Goal: Information Seeking & Learning: Learn about a topic

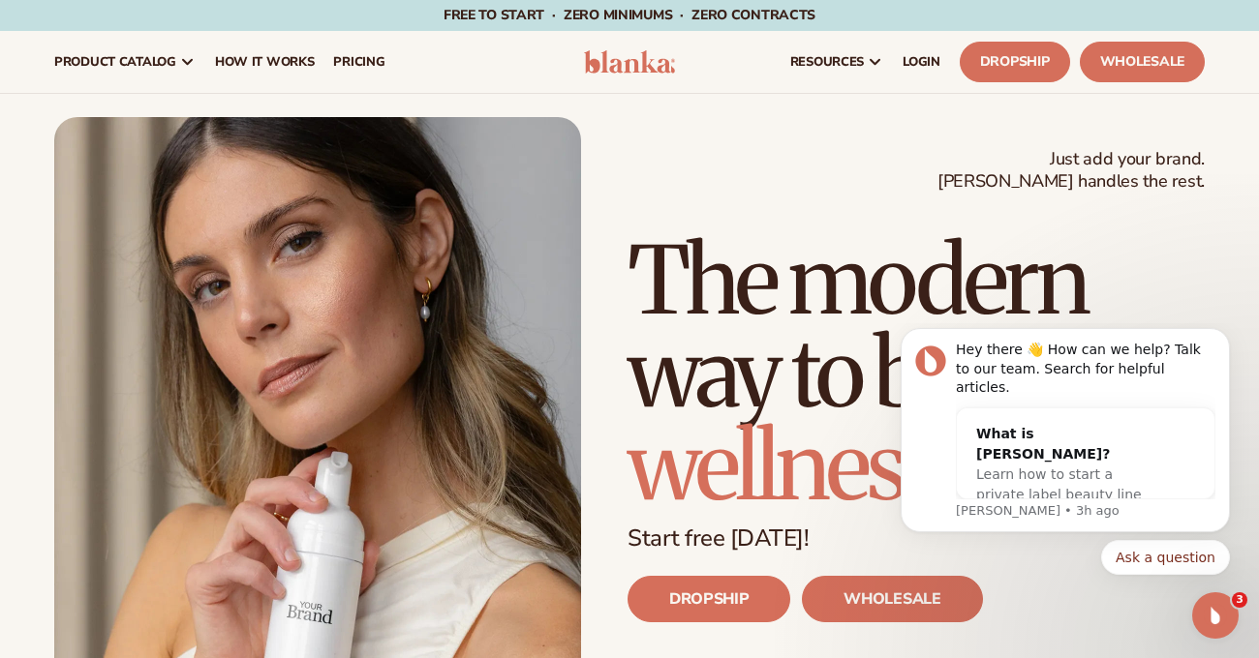
click at [734, 127] on div "Just add your brand. Blanka handles the rest. beauty,skin care,wellness,makeup …" at bounding box center [629, 449] width 1150 height 664
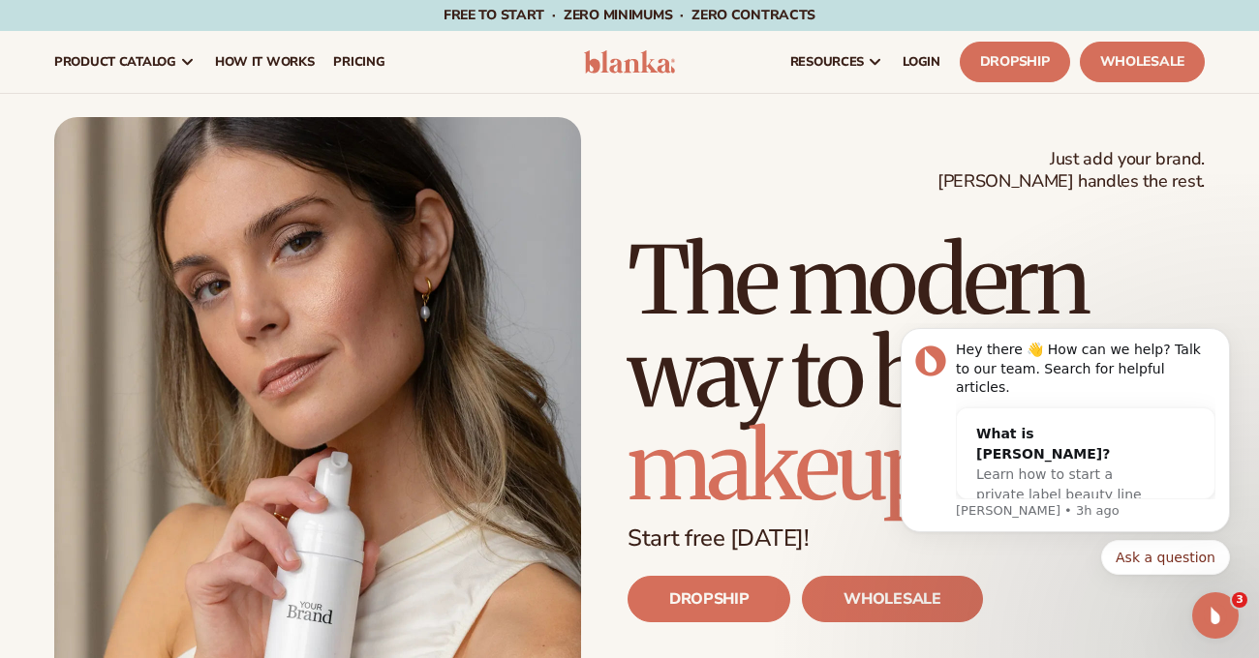
click at [806, 171] on div "Just add your brand. Blanka handles the rest. beauty,skin care,wellness,makeup …" at bounding box center [629, 449] width 1150 height 664
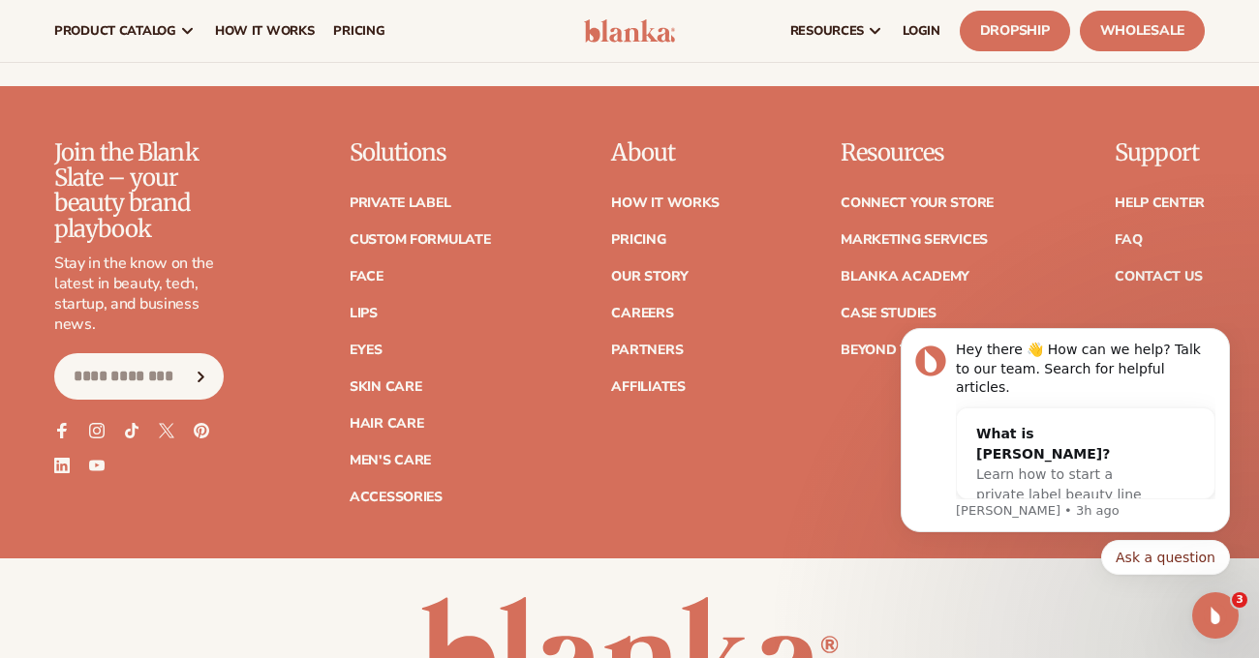
scroll to position [7923, 0]
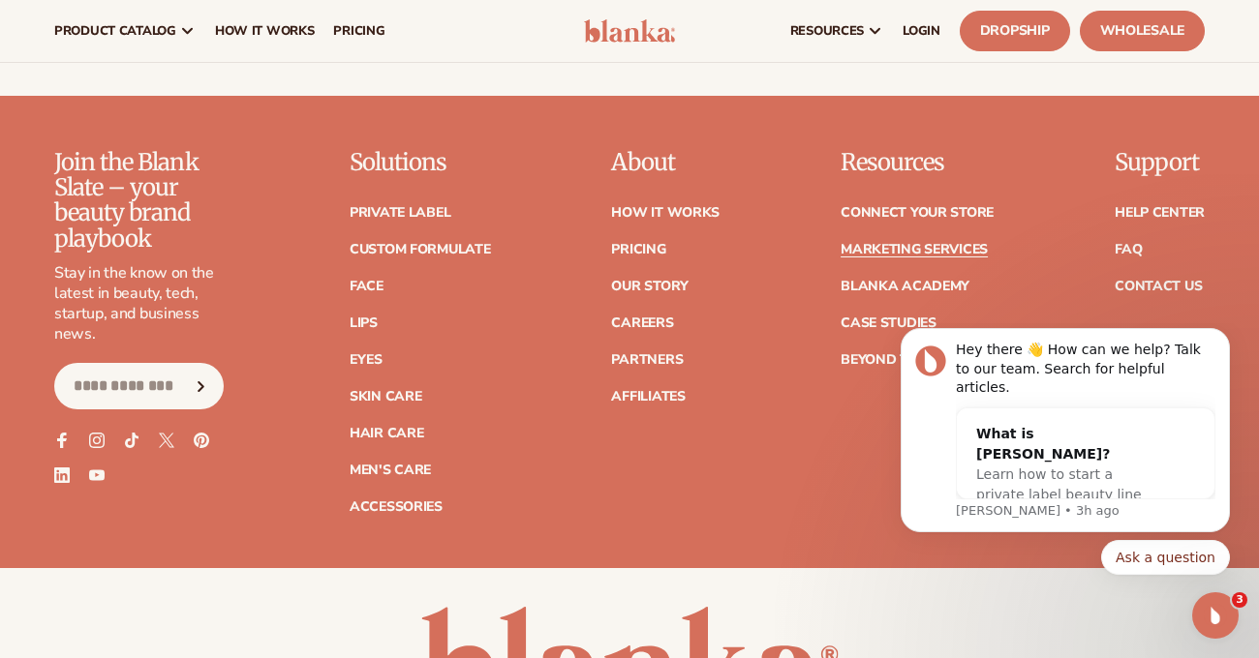
click at [912, 243] on link "Marketing services" at bounding box center [913, 250] width 147 height 14
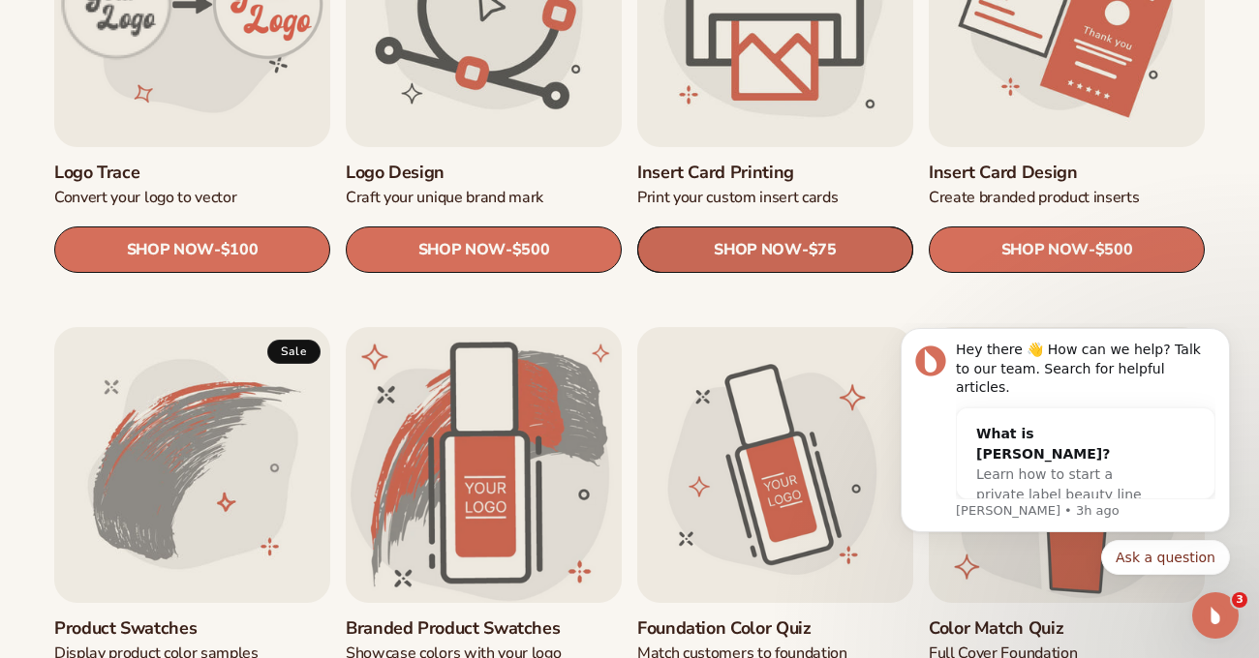
scroll to position [803, 0]
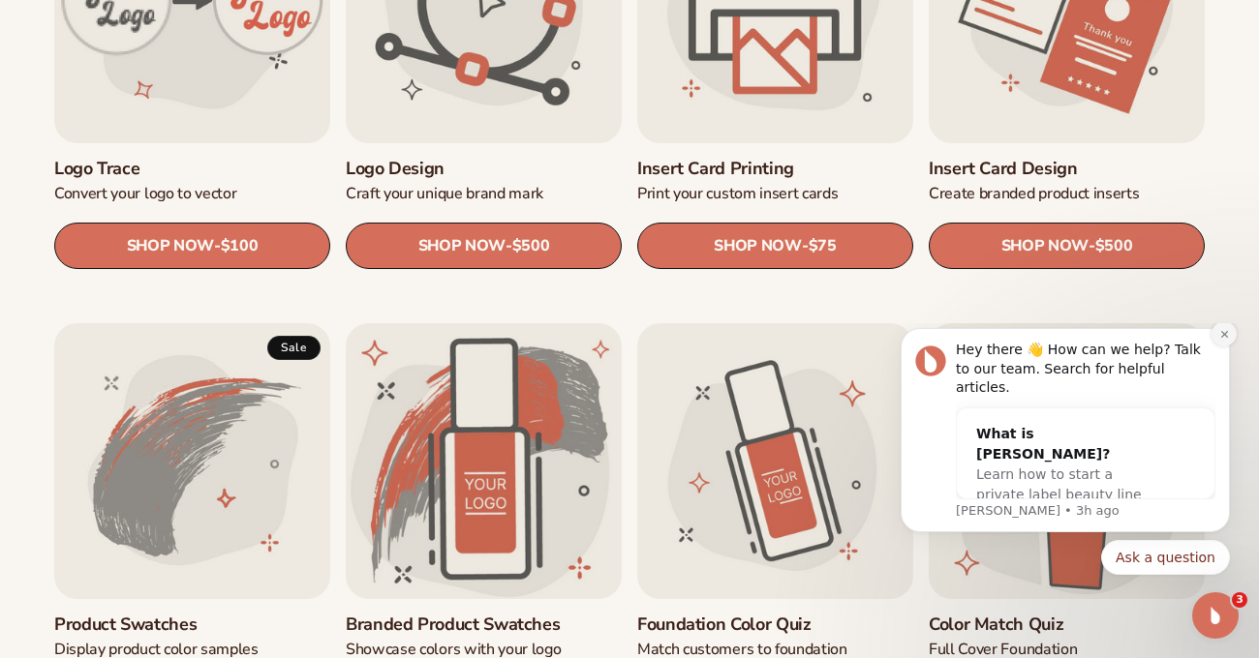
click at [1220, 340] on icon "Dismiss notification" at bounding box center [1224, 334] width 11 height 11
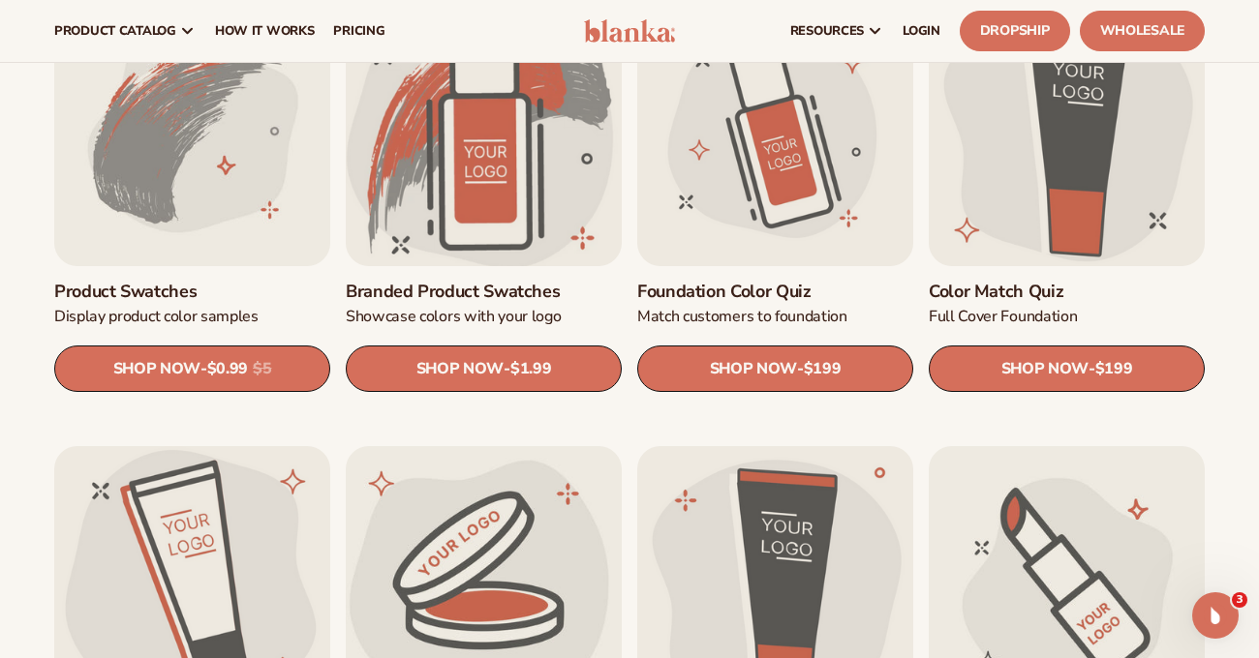
scroll to position [1161, 0]
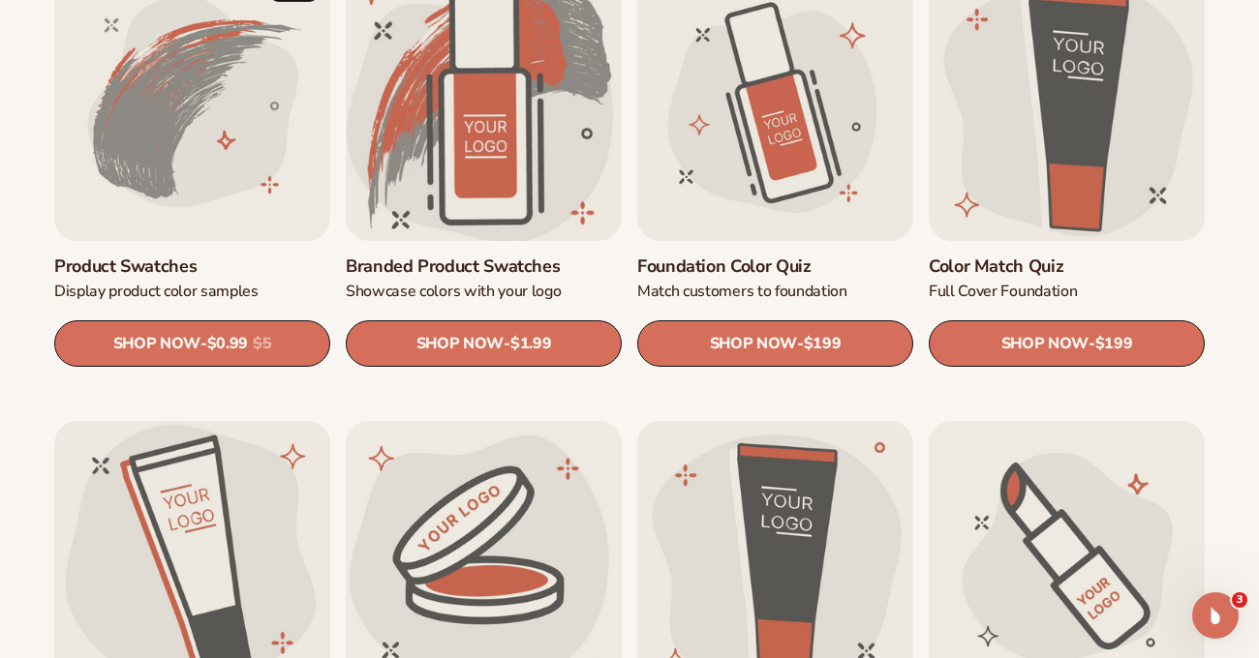
click at [500, 257] on link "Branded product swatches" at bounding box center [484, 267] width 276 height 21
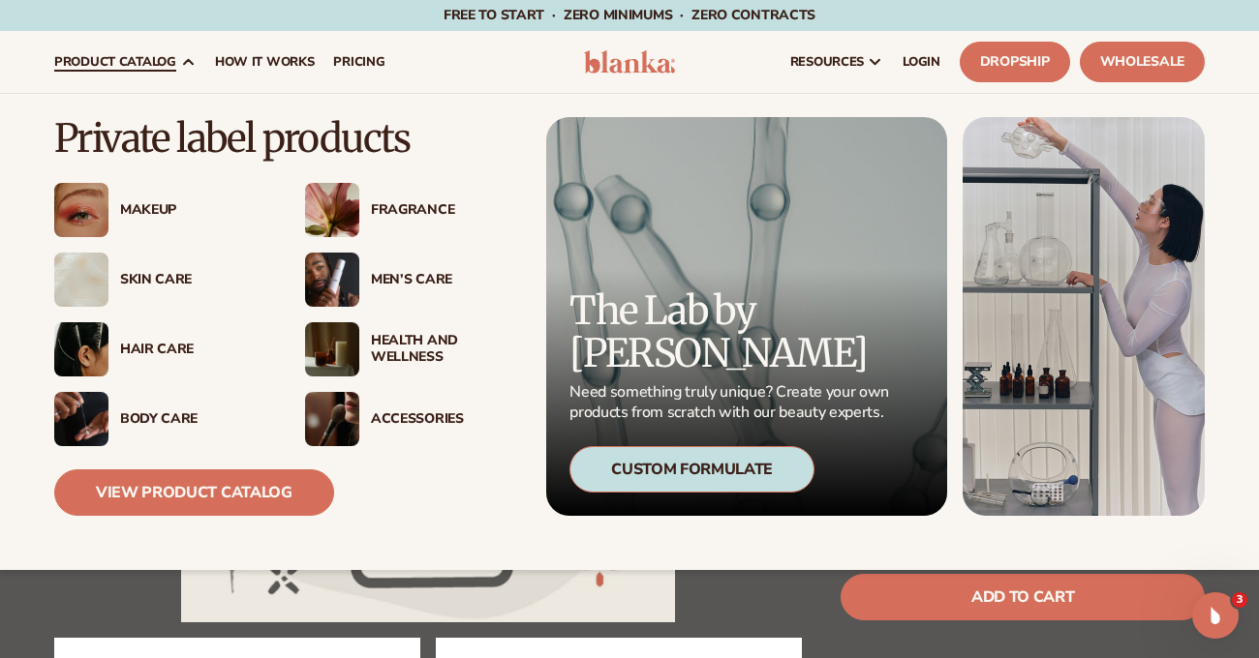
click at [151, 280] on div "Skin Care" at bounding box center [193, 280] width 146 height 16
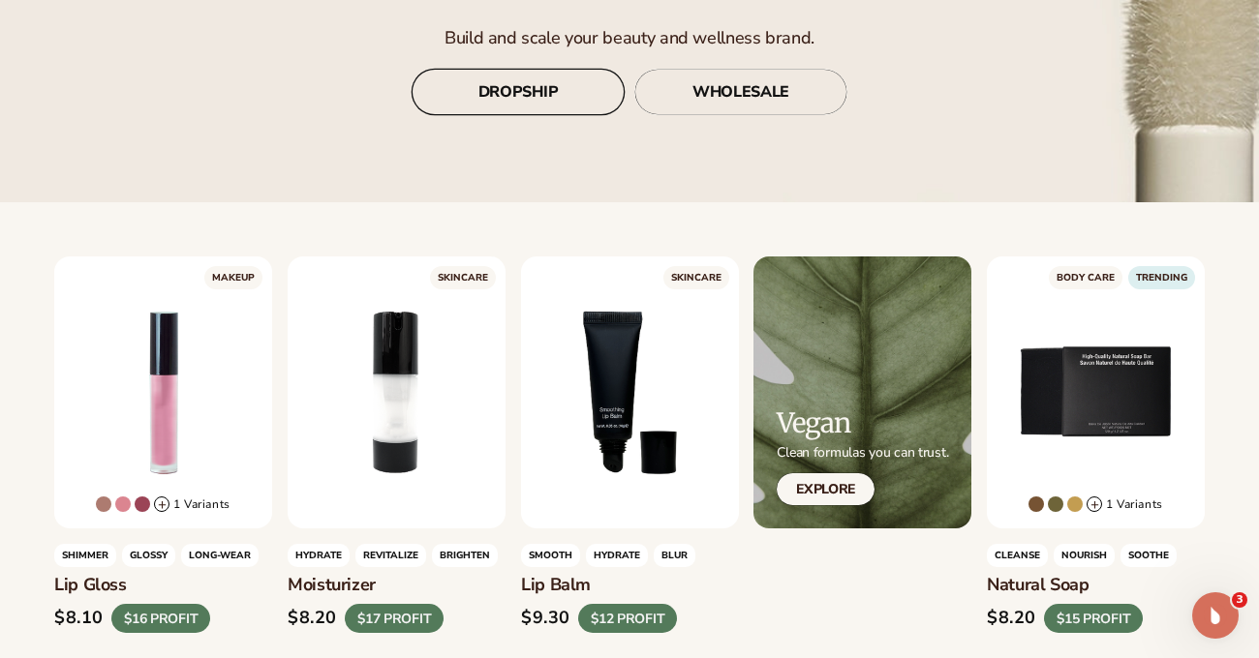
scroll to position [369, 0]
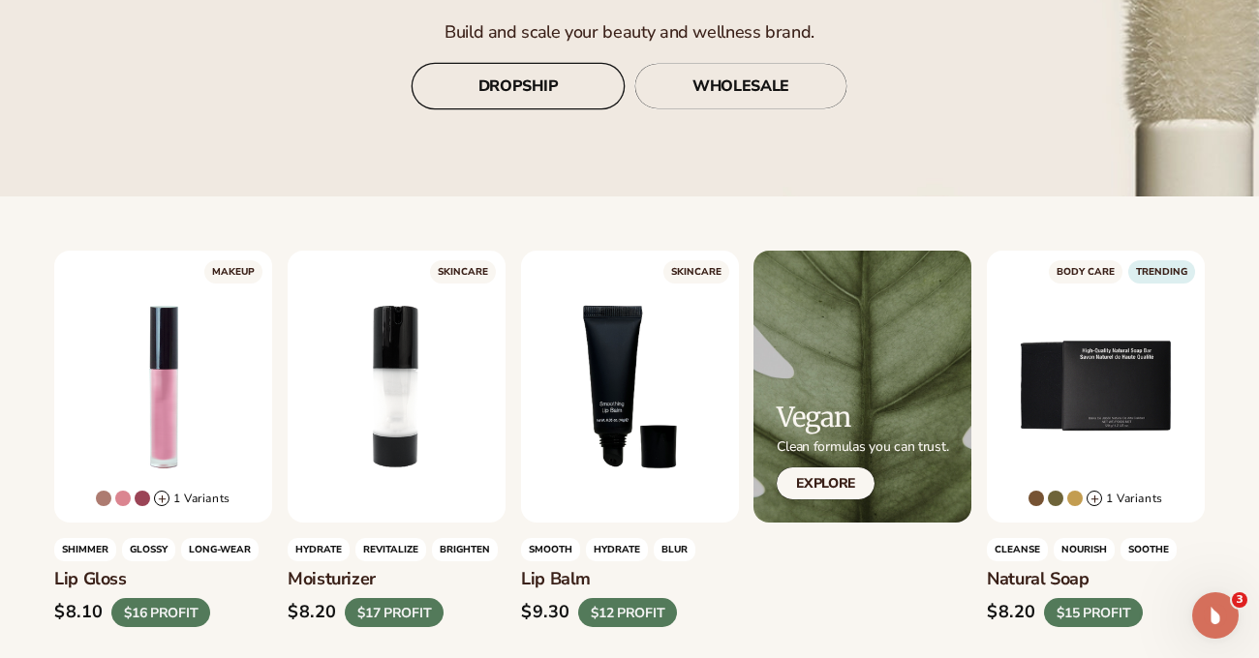
click at [527, 84] on link "DROPSHIP" at bounding box center [517, 86] width 213 height 46
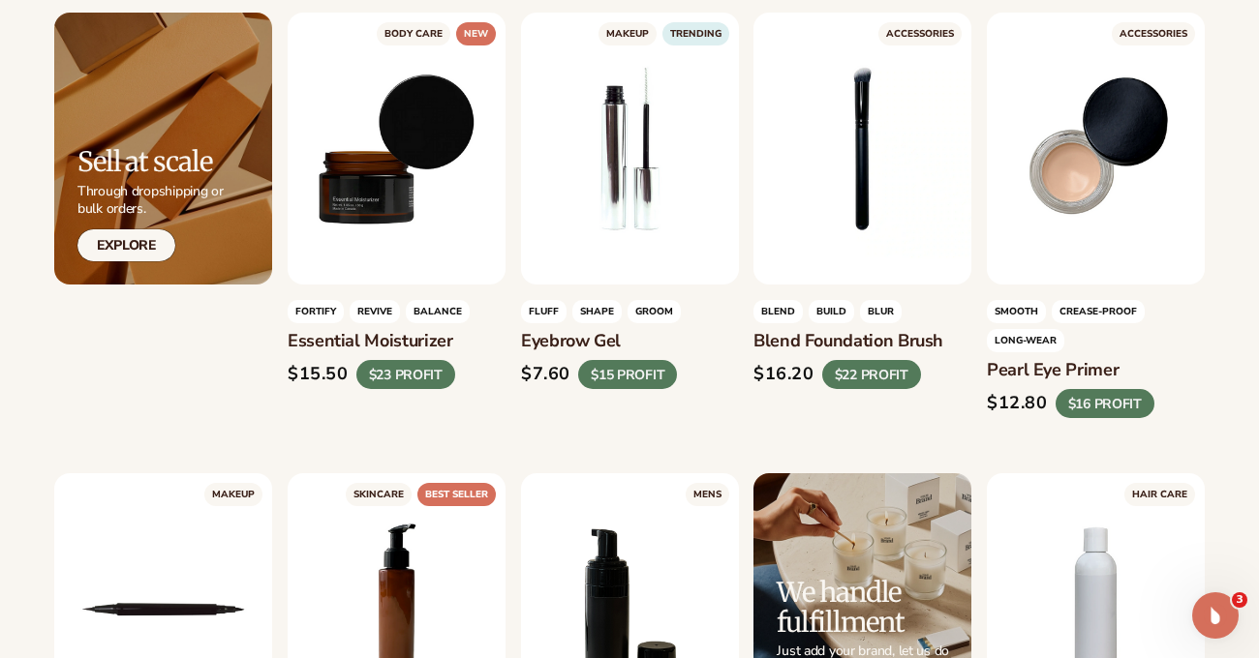
scroll to position [3278, 0]
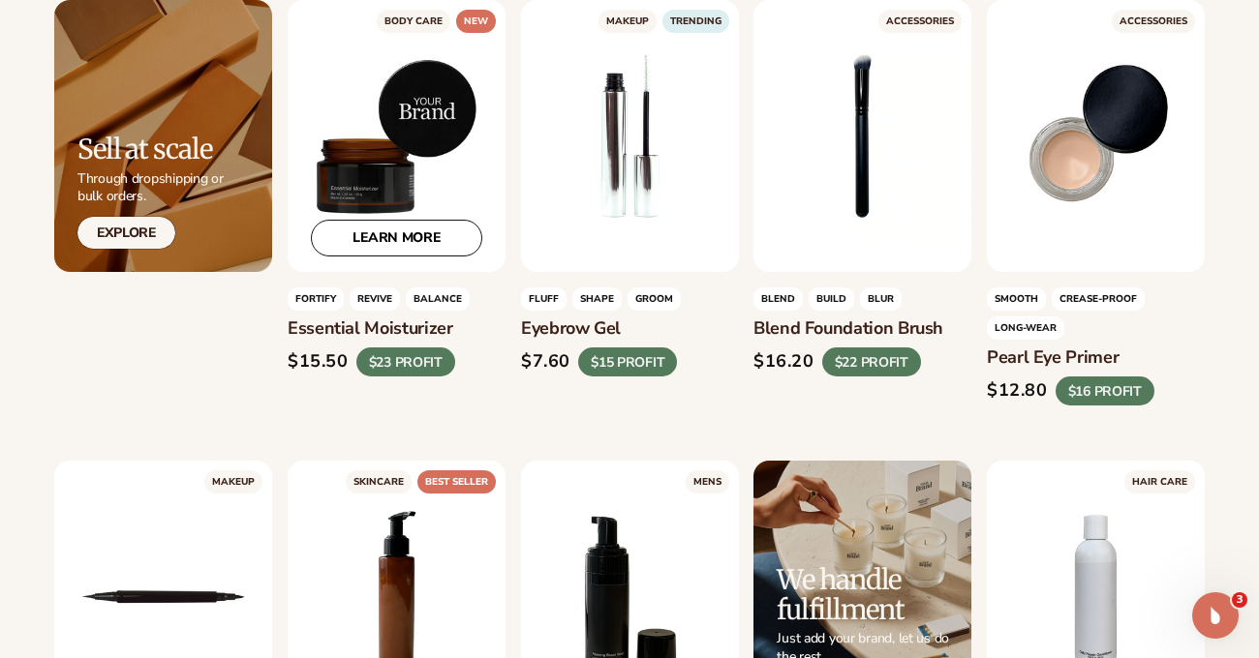
click at [393, 210] on div "LEARN MORE" at bounding box center [397, 136] width 218 height 272
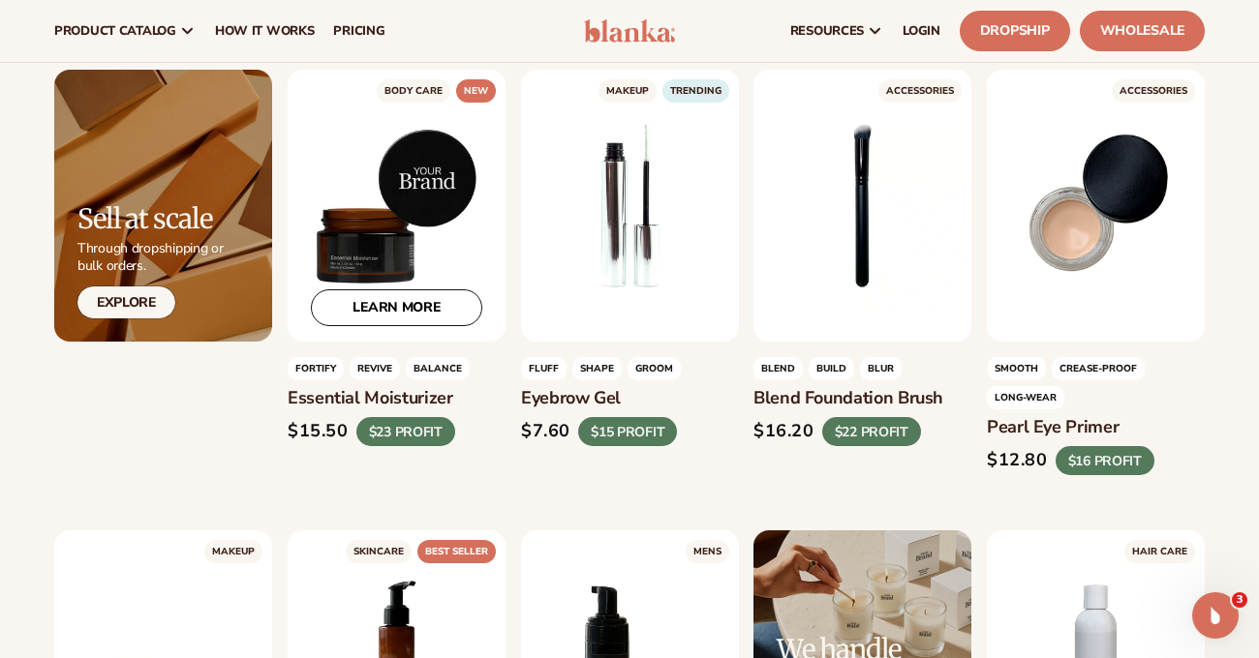
scroll to position [3181, 0]
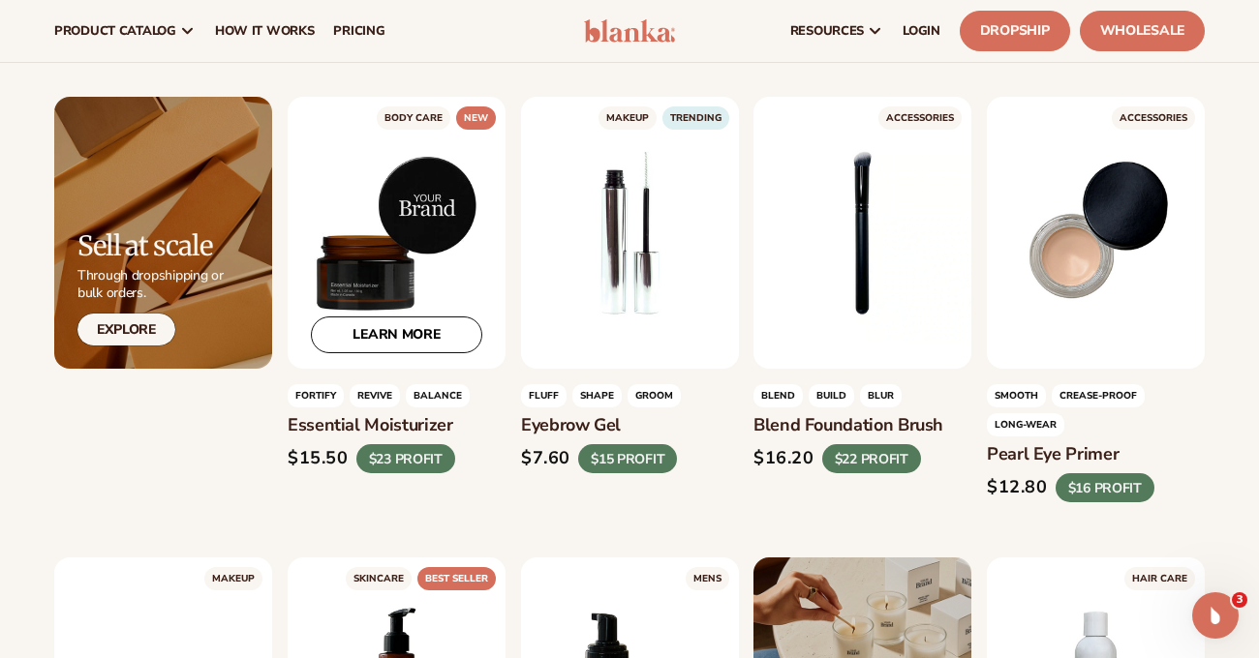
click at [369, 305] on div "LEARN MORE" at bounding box center [397, 233] width 218 height 272
click at [409, 353] on link "LEARN MORE" at bounding box center [396, 335] width 171 height 37
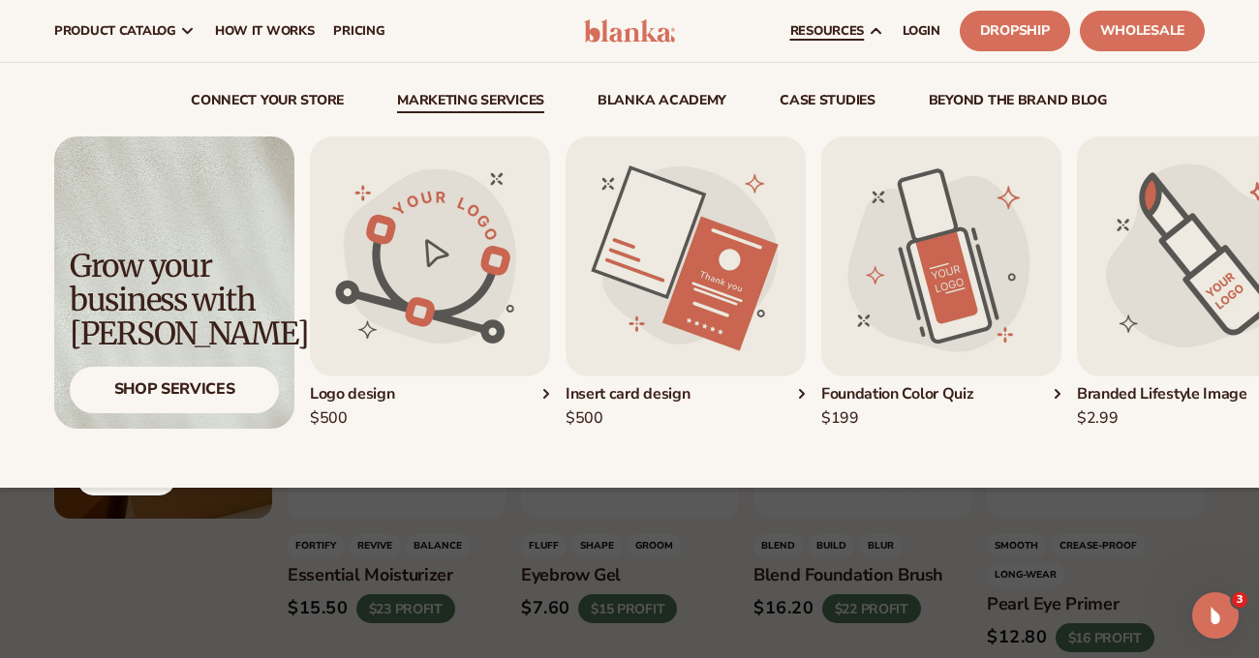
scroll to position [2, 0]
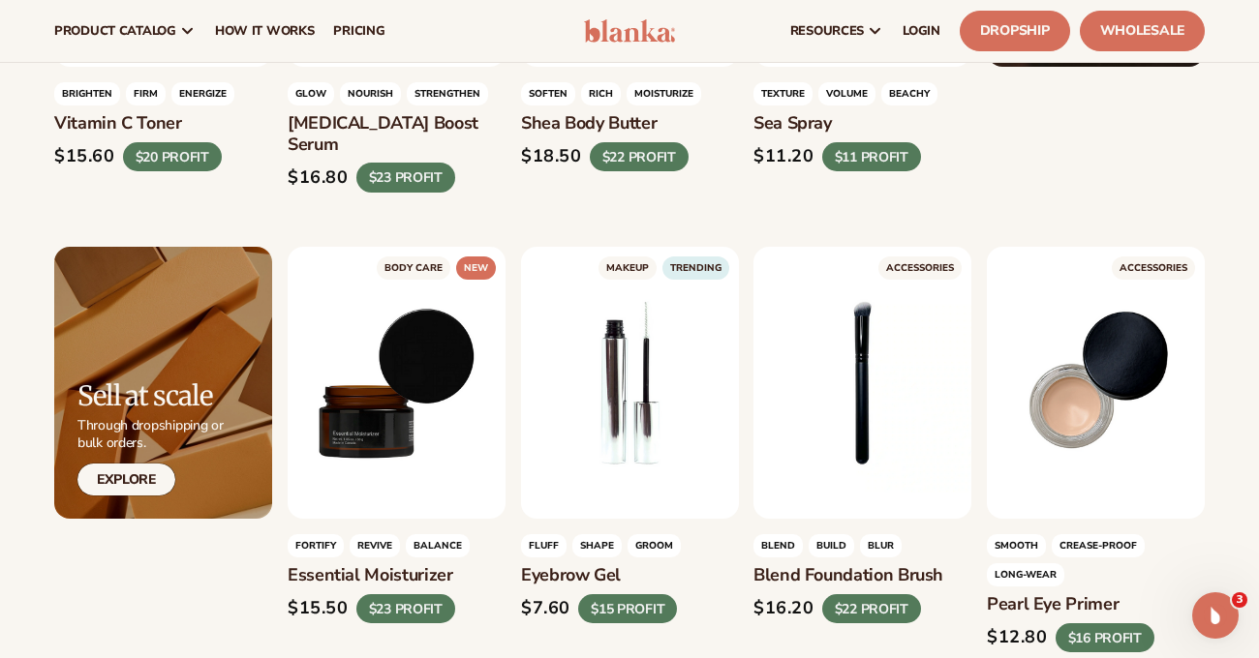
drag, startPoint x: 618, startPoint y: 31, endPoint x: 596, endPoint y: 70, distance: 44.2
click at [618, 31] on img at bounding box center [629, 30] width 91 height 23
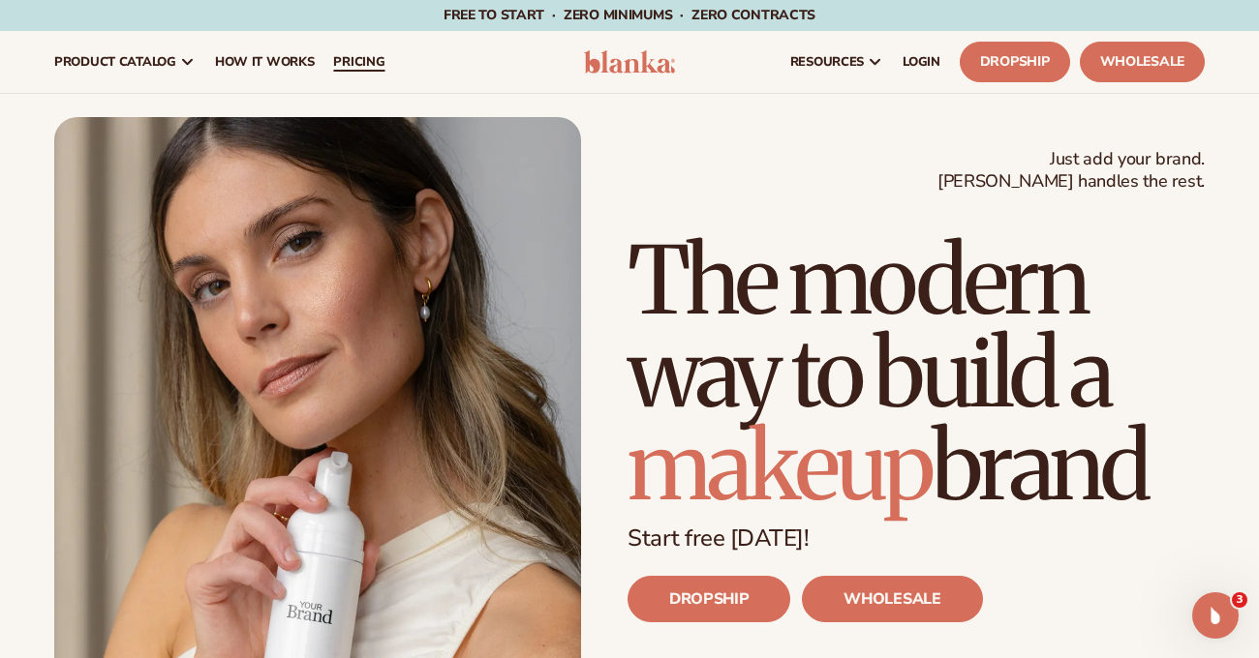
scroll to position [3, 0]
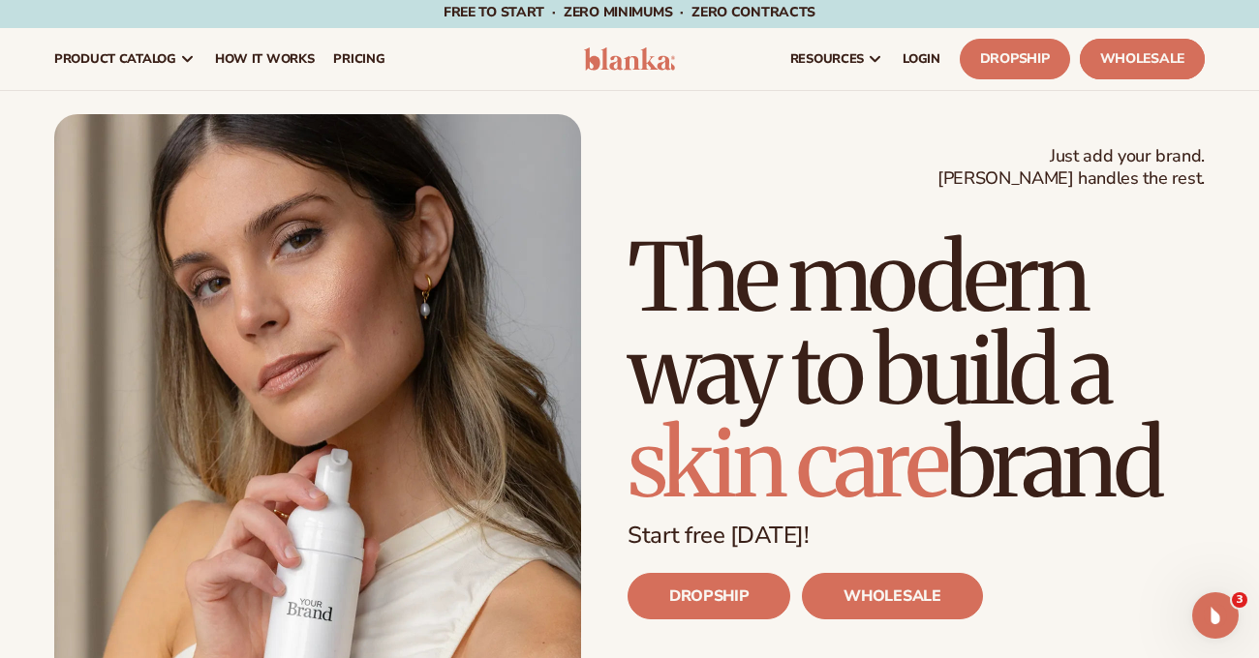
click at [1142, 56] on link "Wholesale" at bounding box center [1141, 59] width 125 height 41
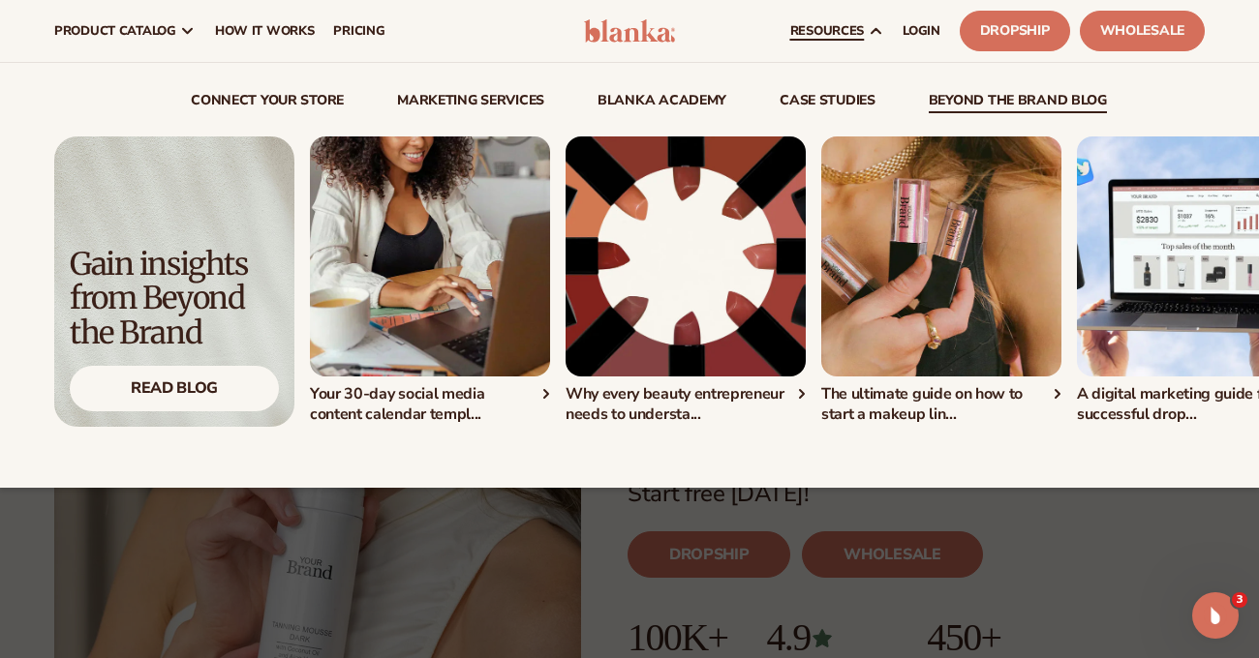
scroll to position [43, 0]
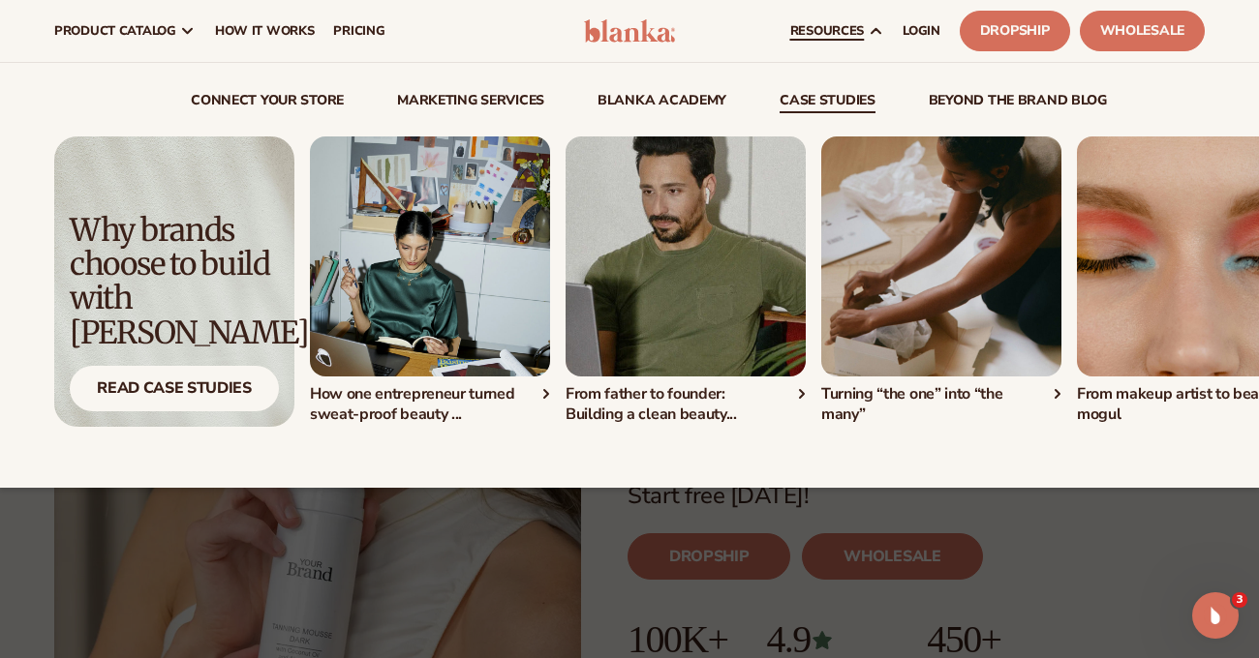
click at [826, 103] on link "case studies" at bounding box center [827, 103] width 96 height 19
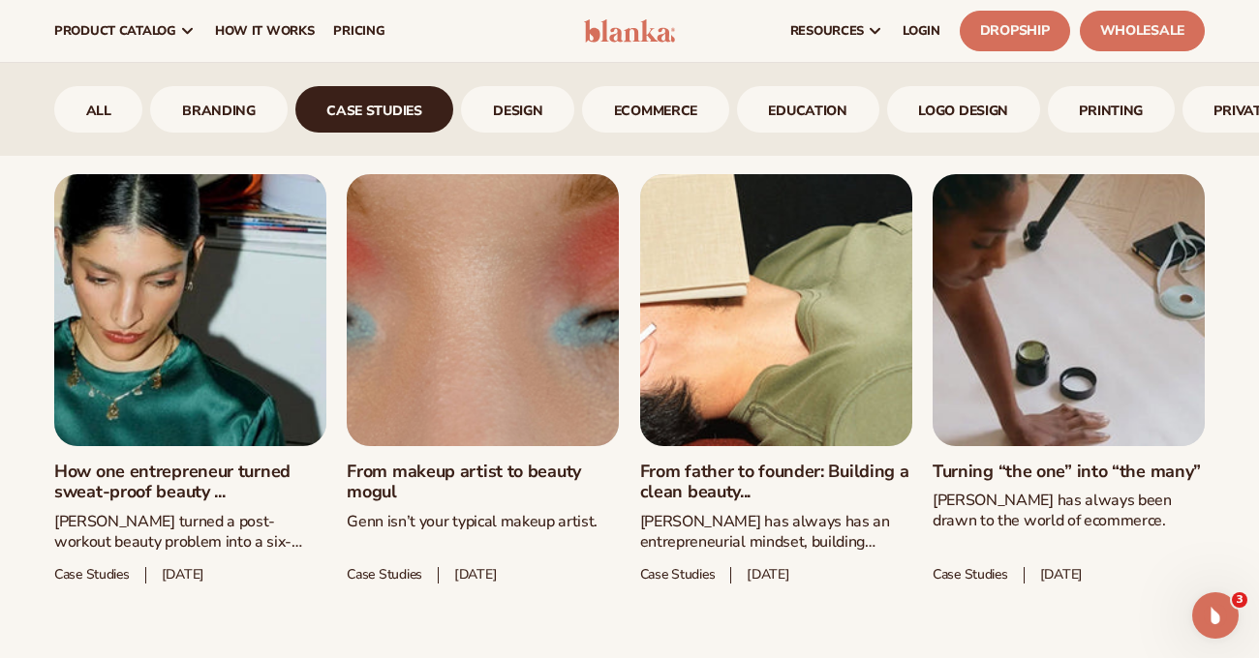
scroll to position [869, 0]
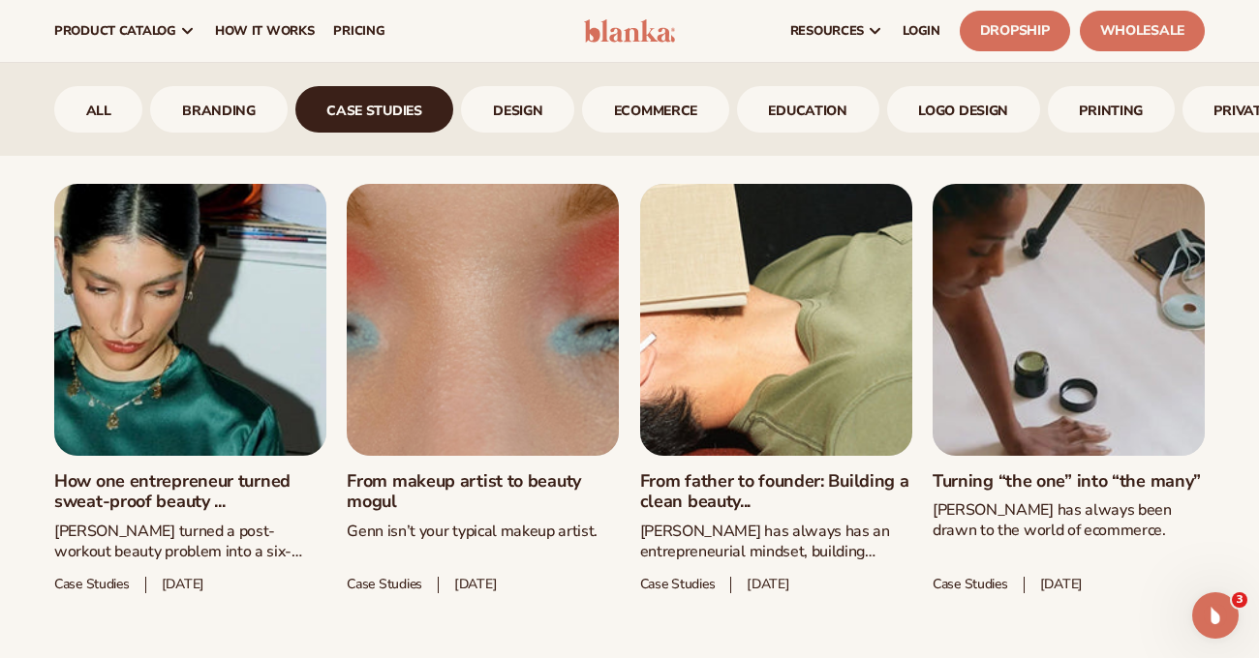
click at [1054, 471] on link "Turning “the one” into “the many”" at bounding box center [1068, 481] width 272 height 21
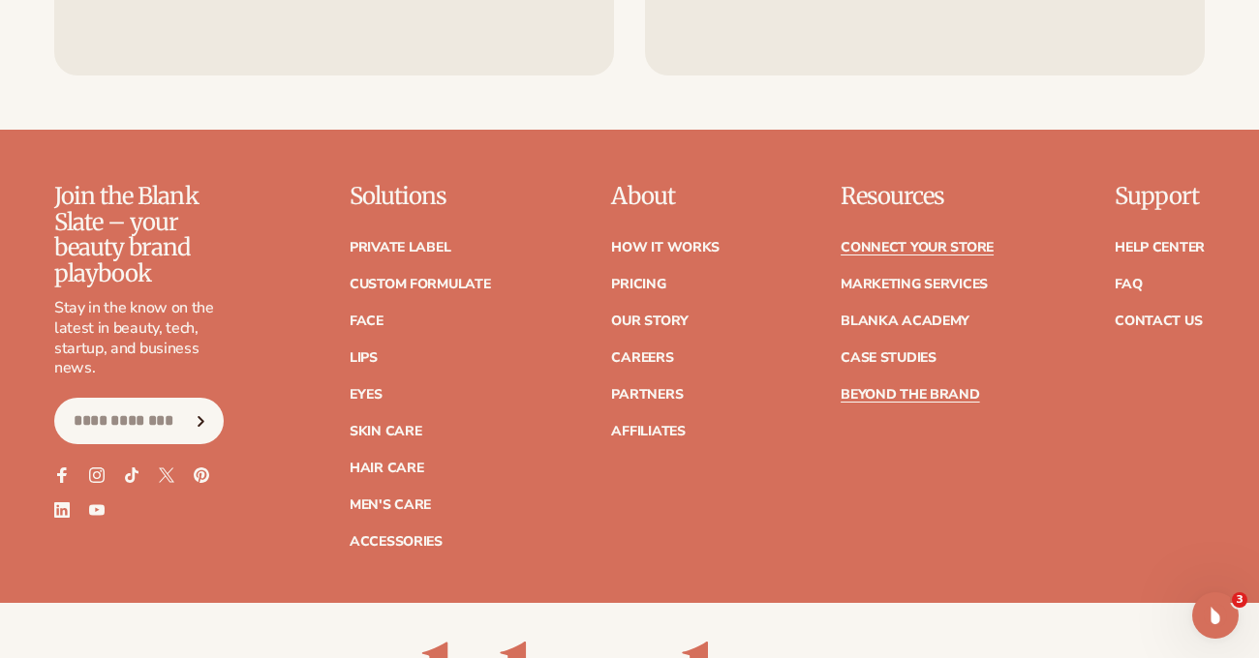
scroll to position [4845, 0]
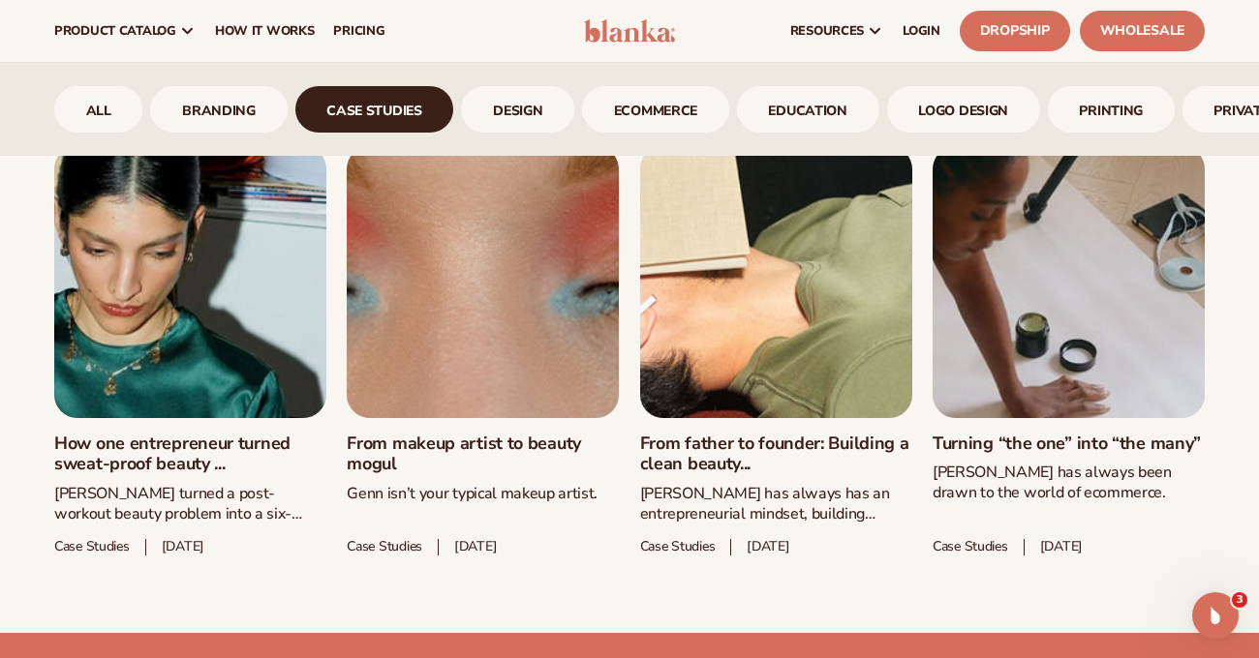
scroll to position [892, 0]
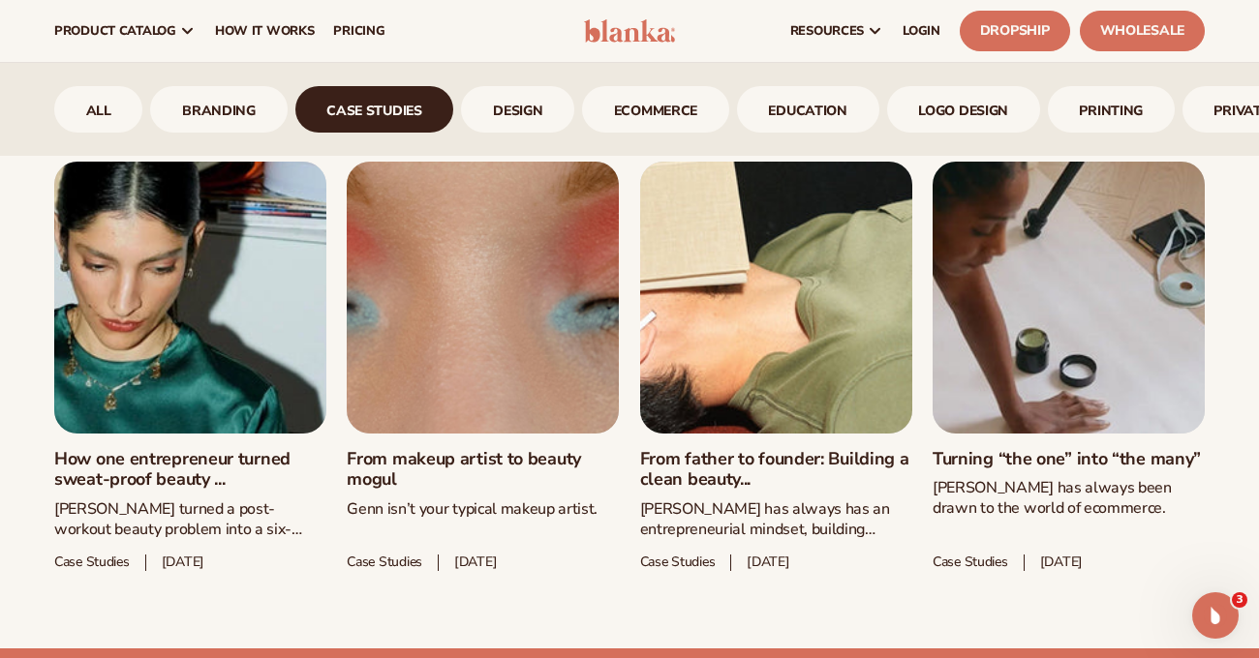
click at [137, 449] on link "How one entrepreneur turned sweat-proof beauty ..." at bounding box center [190, 470] width 272 height 42
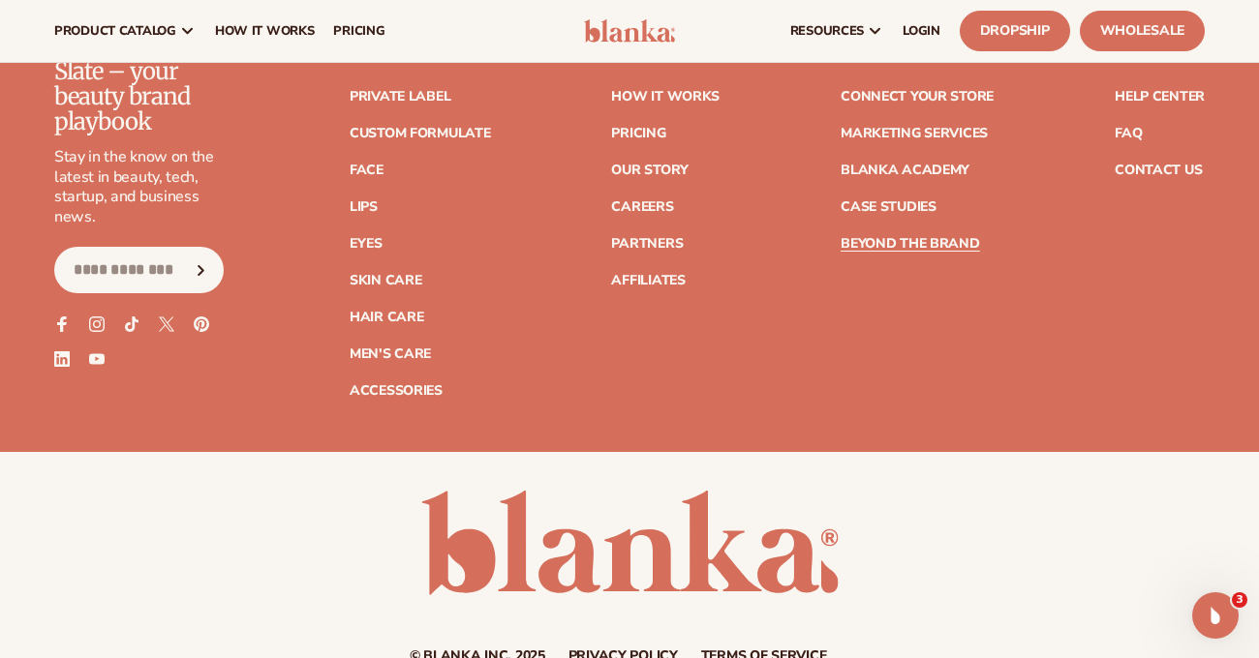
scroll to position [5322, 0]
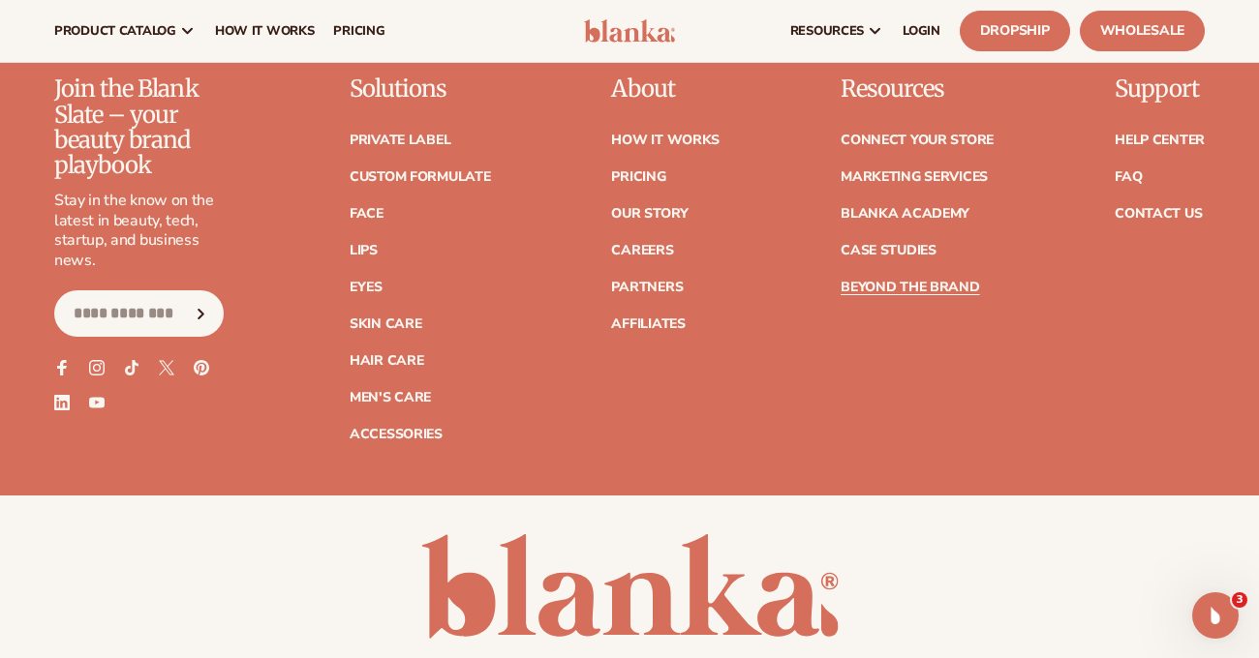
click at [618, 29] on img at bounding box center [629, 30] width 91 height 23
